Goal: Task Accomplishment & Management: Use online tool/utility

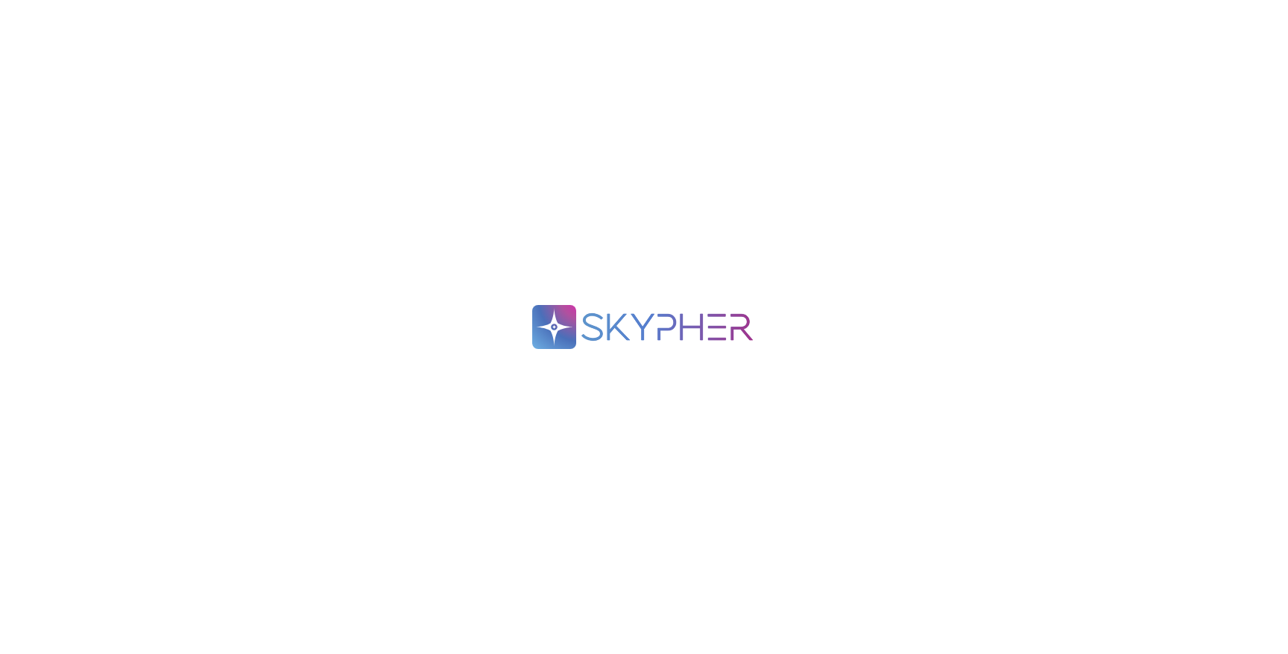
click at [90, 130] on div ".spin { animation: rotate 2s linear infinite; transform-origin: 90px 90px; } @k…" at bounding box center [644, 327] width 1288 height 654
